Goal: Transaction & Acquisition: Purchase product/service

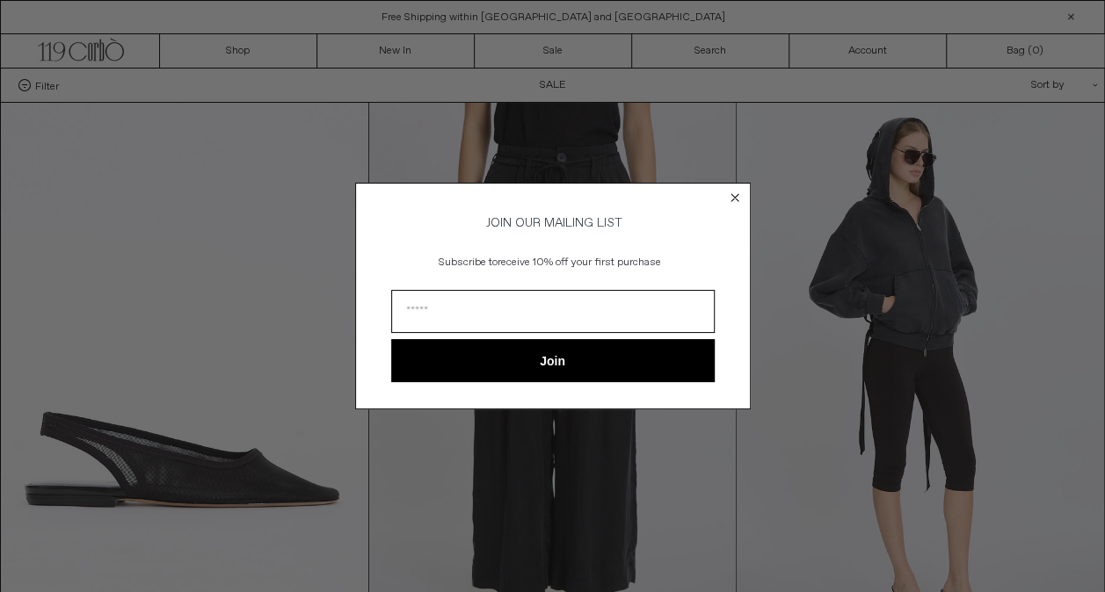
click at [734, 195] on circle "Close dialog" at bounding box center [734, 197] width 17 height 17
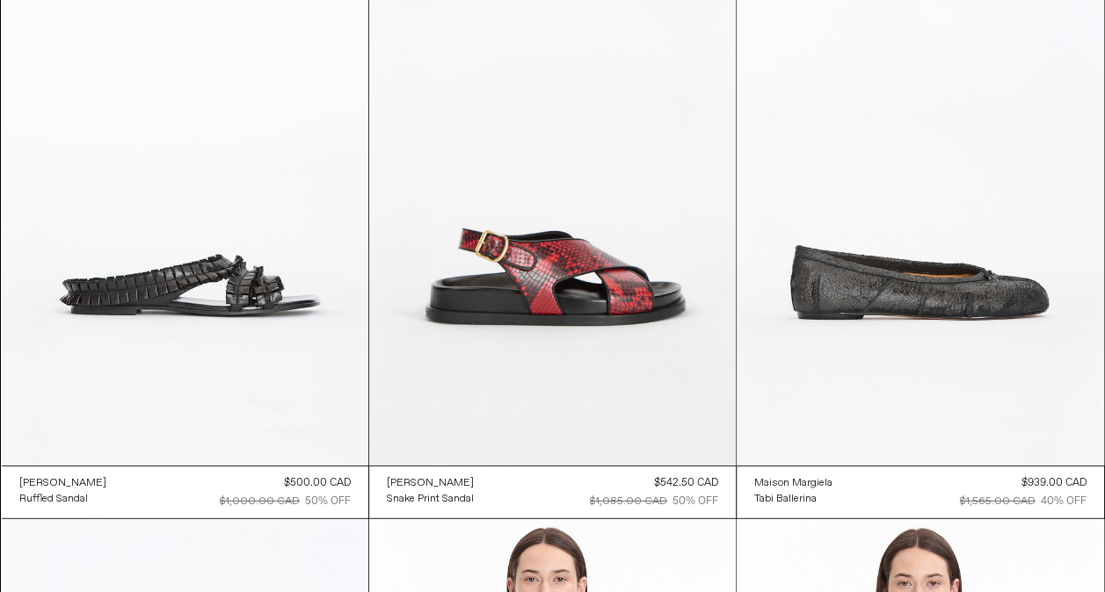
scroll to position [5624, 0]
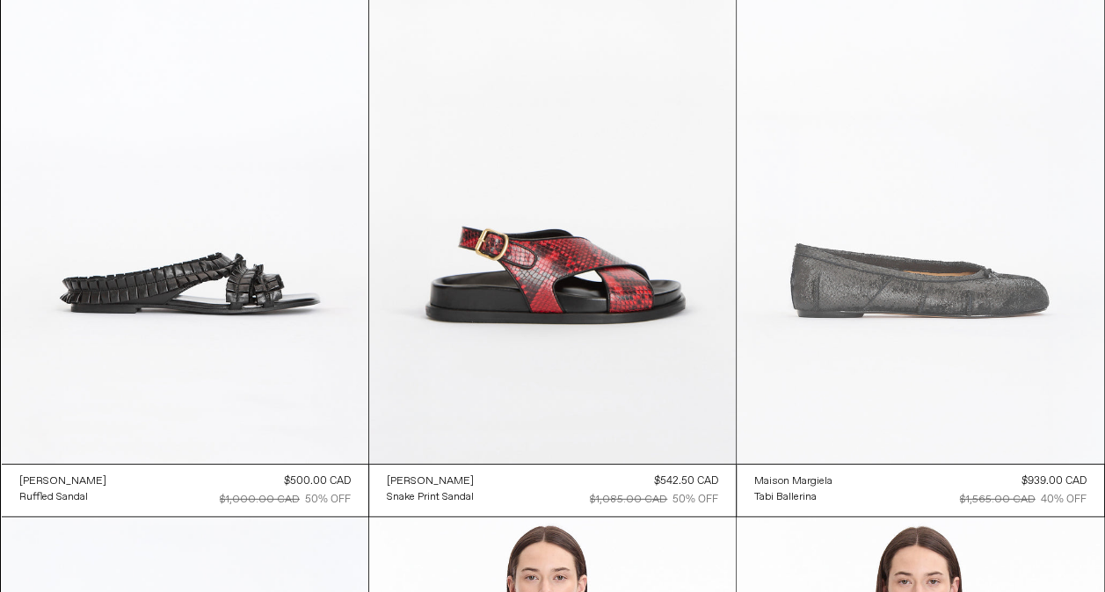
click at [915, 349] on at bounding box center [920, 189] width 367 height 550
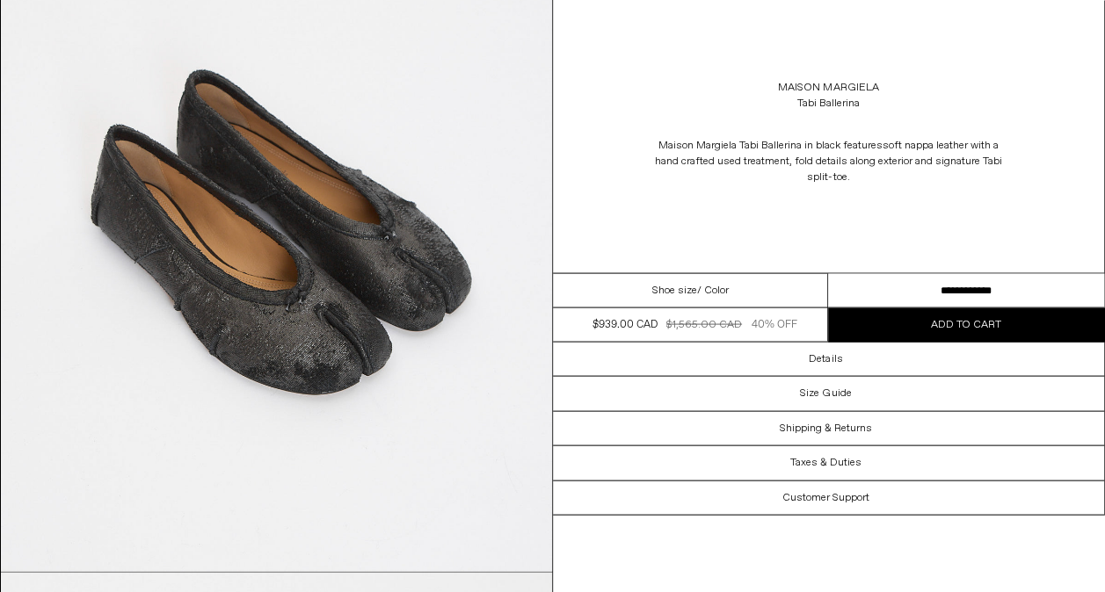
scroll to position [1598, 0]
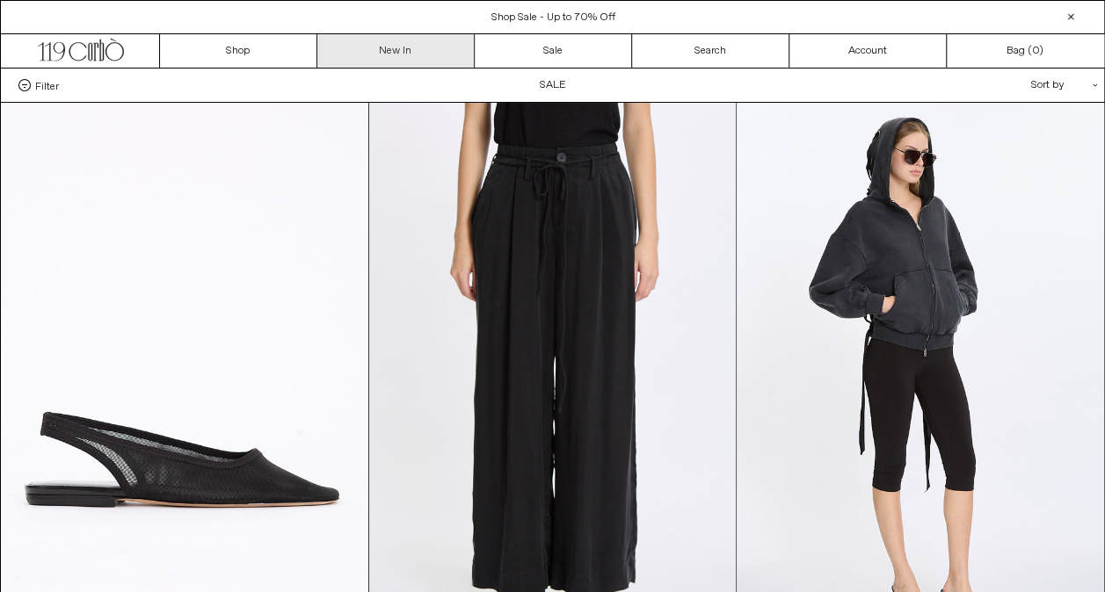
click at [388, 51] on link "New In" at bounding box center [395, 50] width 157 height 33
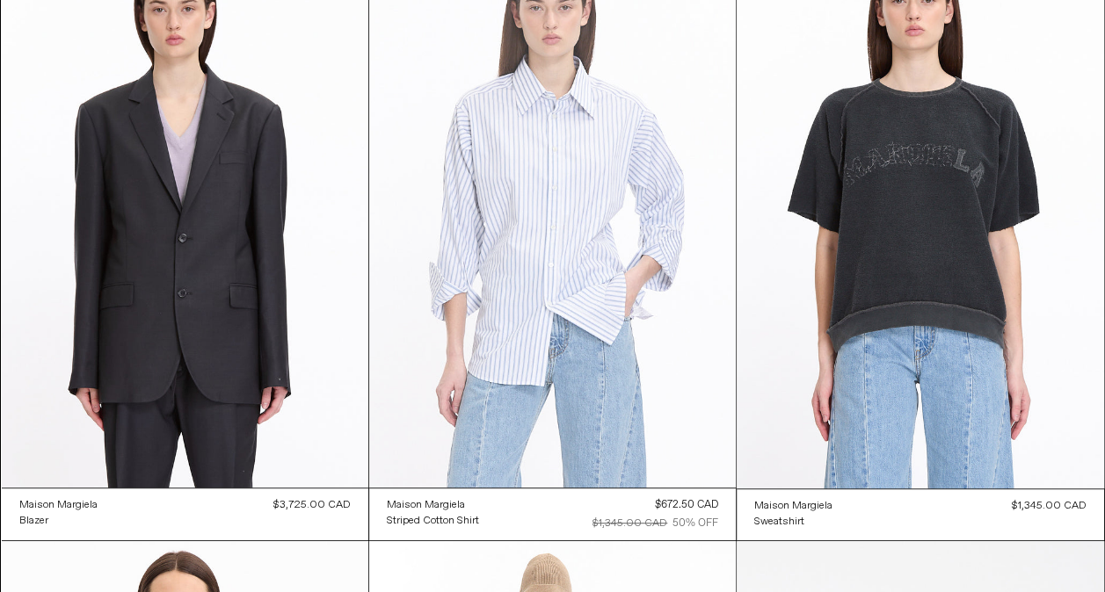
scroll to position [26666, 0]
